Goal: Check status: Check status

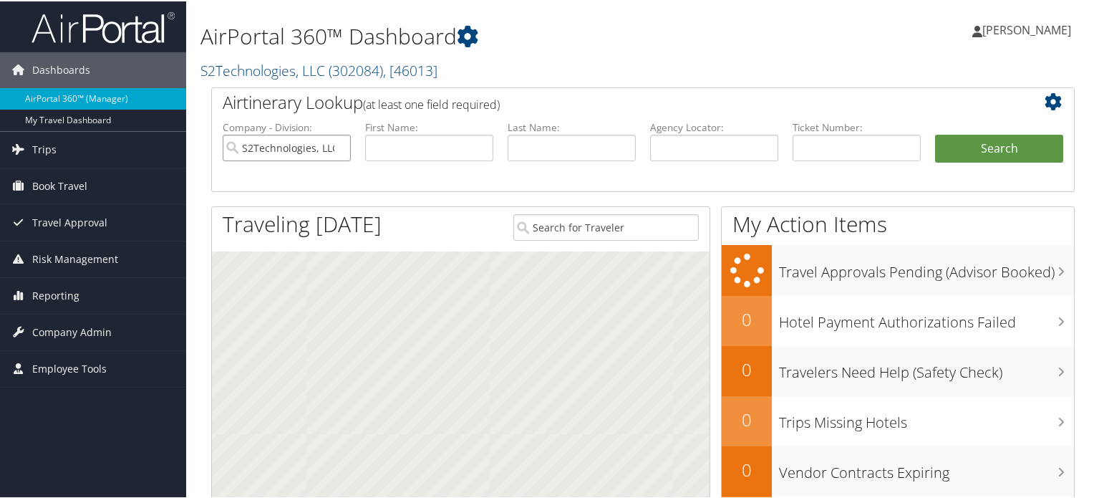
click at [301, 147] on input "S2Technologies, LLC" at bounding box center [287, 146] width 128 height 26
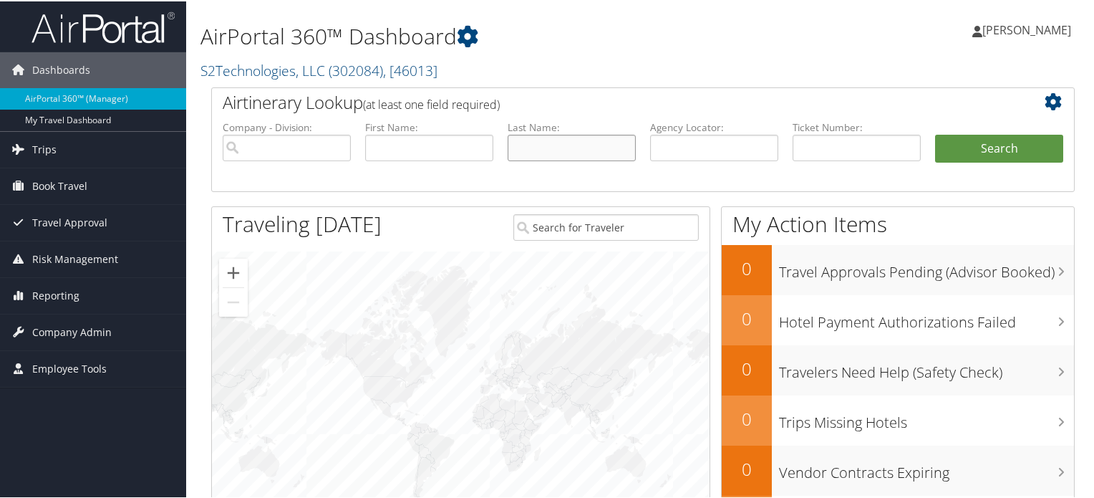
click at [541, 142] on input "text" at bounding box center [572, 146] width 128 height 26
type input "du temple"
click at [1037, 154] on button "Search" at bounding box center [999, 147] width 128 height 29
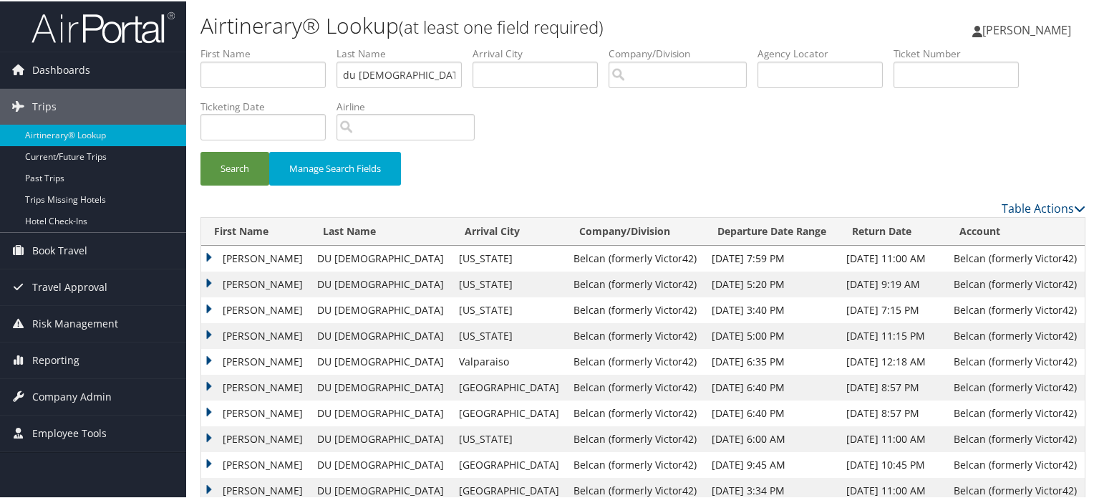
click at [209, 252] on td "NICHOLAS MICHAEL" at bounding box center [255, 257] width 109 height 26
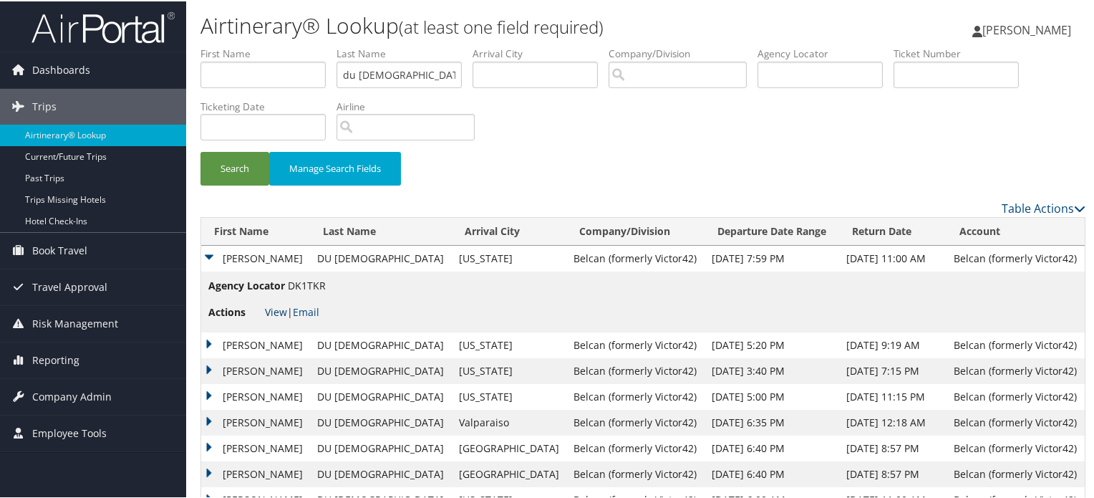
click at [274, 312] on link "View" at bounding box center [276, 311] width 22 height 14
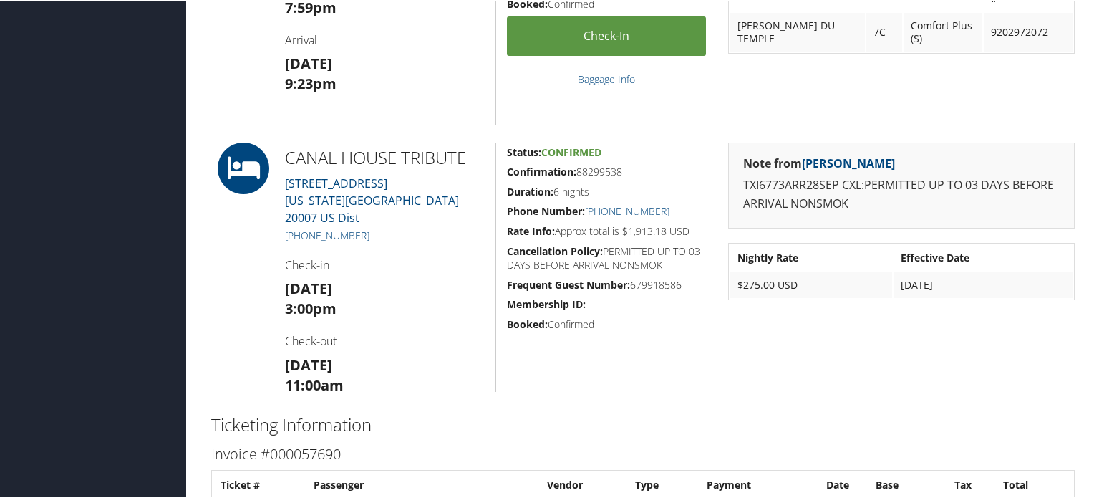
scroll to position [609, 0]
